Goal: Task Accomplishment & Management: Complete application form

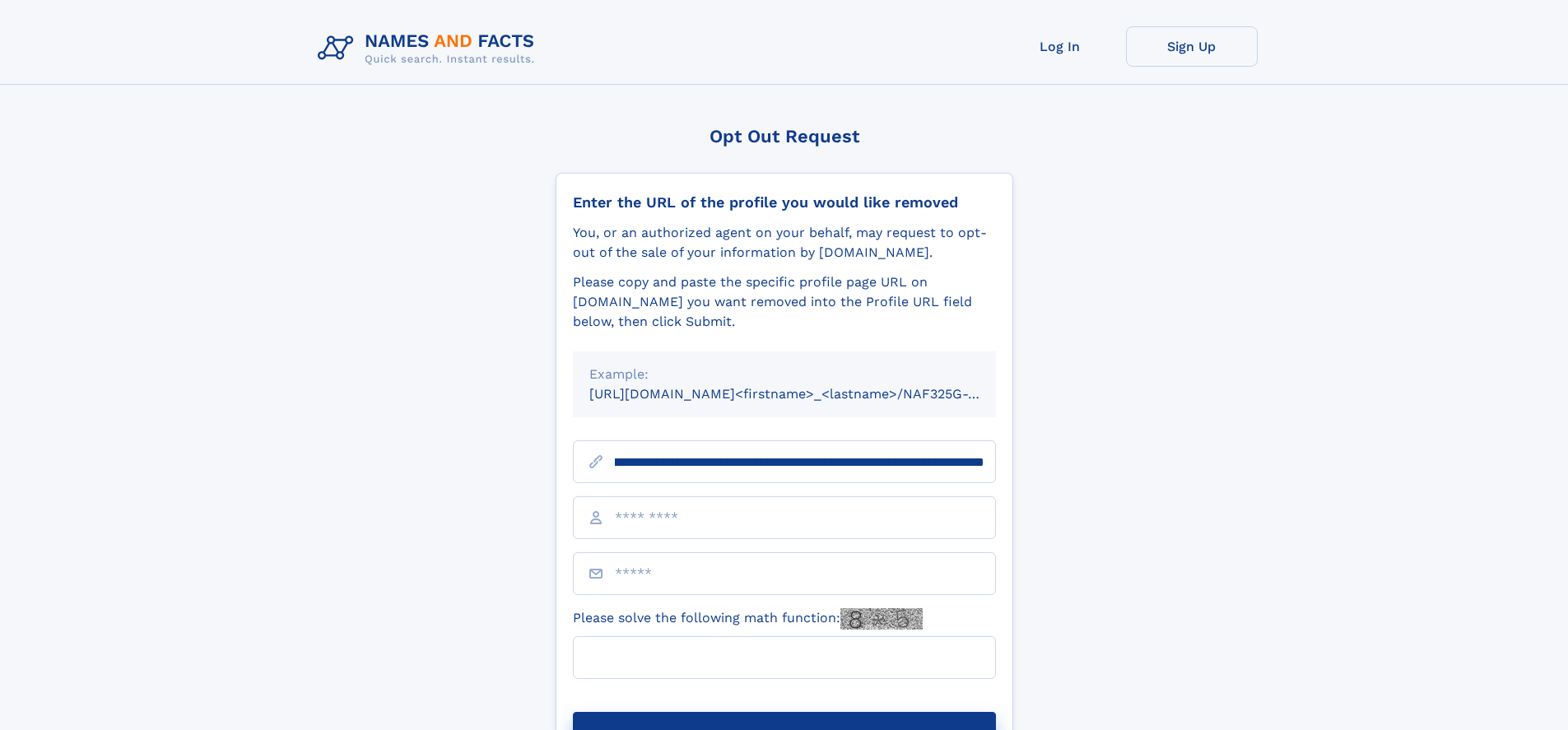
scroll to position [0, 193]
type input "**********"
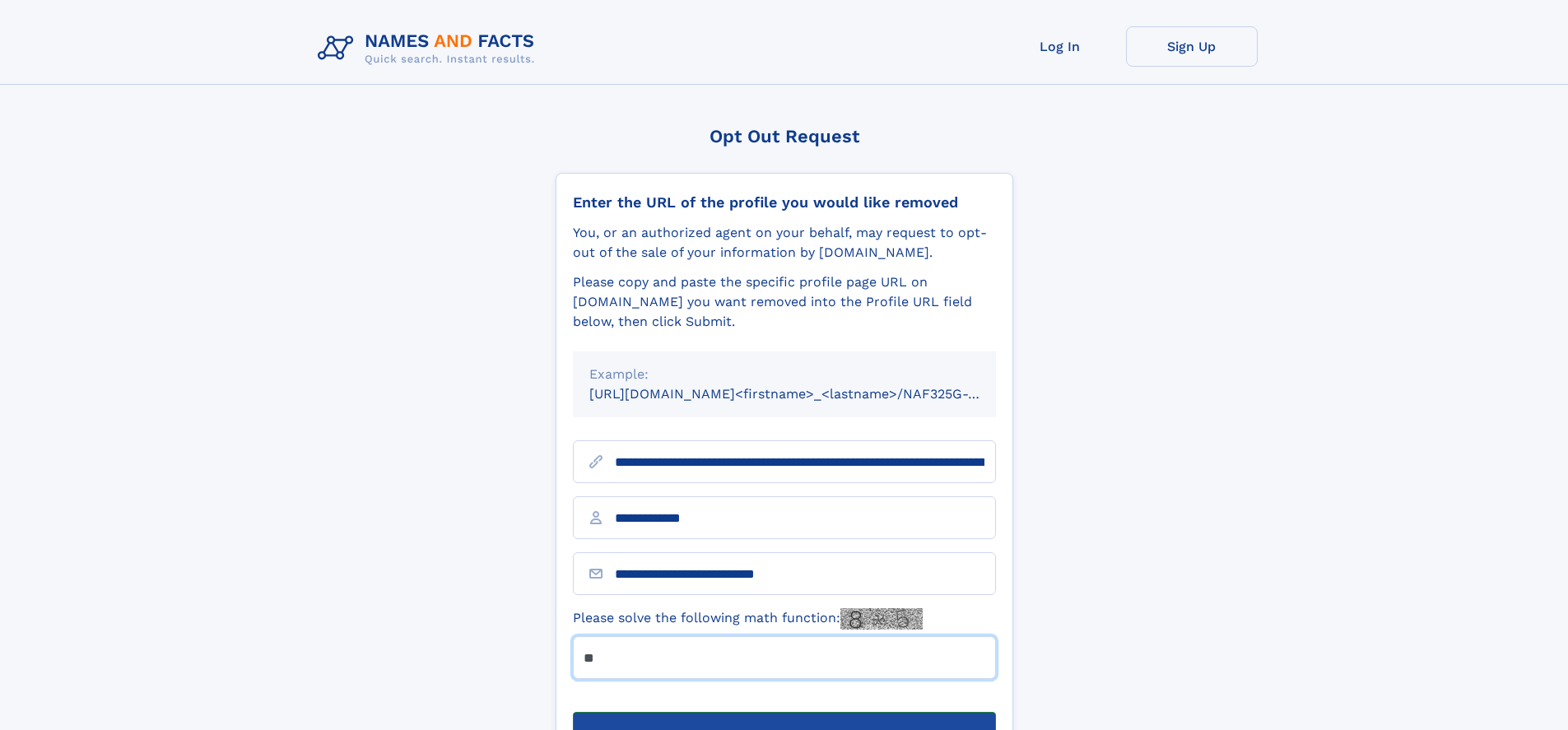
type input "**"
click at [784, 712] on button "Submit Opt Out Request" at bounding box center [784, 738] width 423 height 52
